Goal: Task Accomplishment & Management: Use online tool/utility

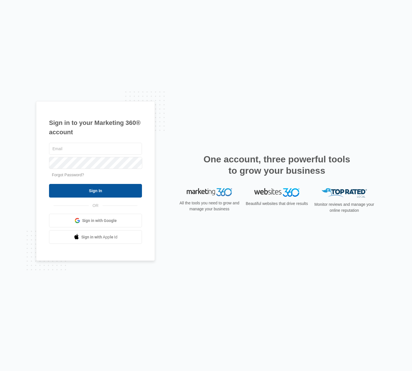
type input "[PERSON_NAME][EMAIL_ADDRESS][PERSON_NAME][DOMAIN_NAME]"
click at [113, 191] on input "Sign In" at bounding box center [95, 191] width 93 height 14
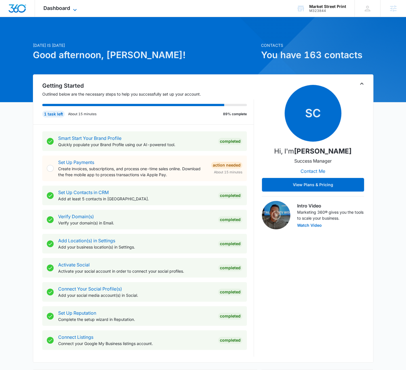
click at [66, 10] on span "Dashboard" at bounding box center [56, 8] width 27 height 6
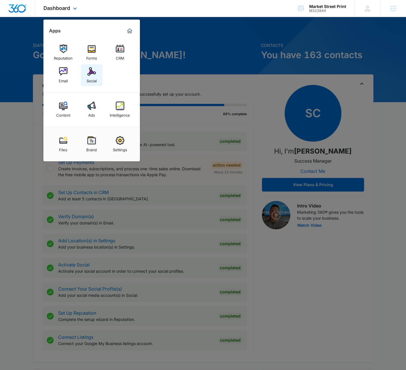
click at [93, 82] on div "Social" at bounding box center [91, 79] width 10 height 7
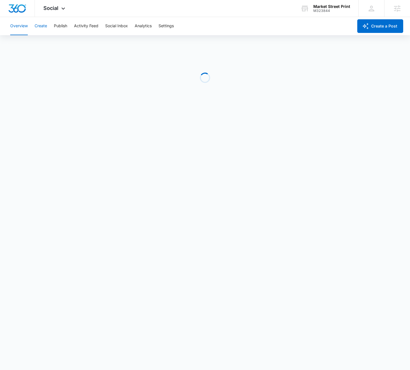
click at [40, 29] on button "Create" at bounding box center [41, 26] width 12 height 18
click at [61, 20] on button "Publish" at bounding box center [60, 26] width 13 height 18
click at [321, 10] on div "M323844" at bounding box center [327, 11] width 37 height 4
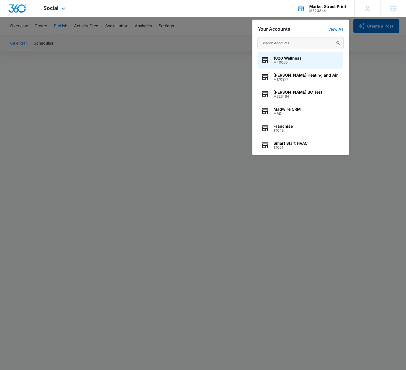
click at [276, 45] on input "text" at bounding box center [300, 42] width 85 height 11
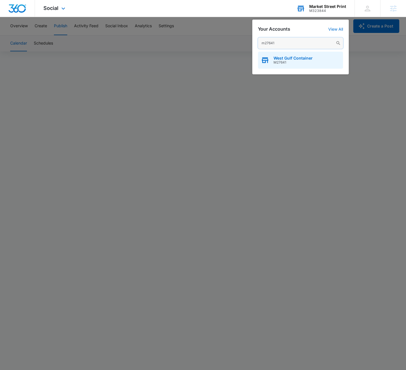
type input "m27641"
click at [280, 58] on span "West Gulf Container" at bounding box center [292, 58] width 39 height 5
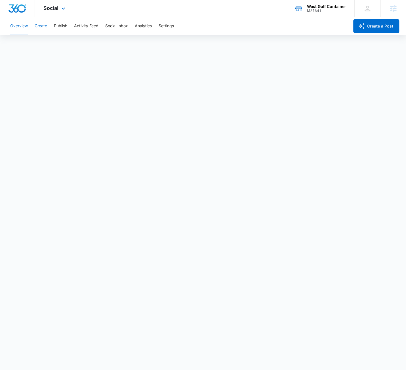
click at [42, 25] on button "Create" at bounding box center [41, 26] width 12 height 18
click at [60, 29] on button "Publish" at bounding box center [60, 26] width 13 height 18
click at [36, 21] on button "Create" at bounding box center [41, 26] width 12 height 18
